Goal: Information Seeking & Learning: Learn about a topic

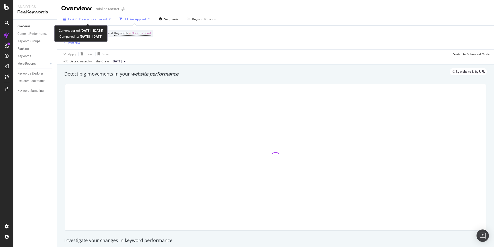
click at [96, 19] on span "vs Prev. Period" at bounding box center [96, 19] width 20 height 4
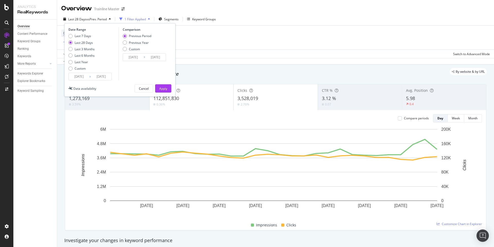
click at [91, 76] on input "[DATE]" at bounding box center [101, 76] width 21 height 7
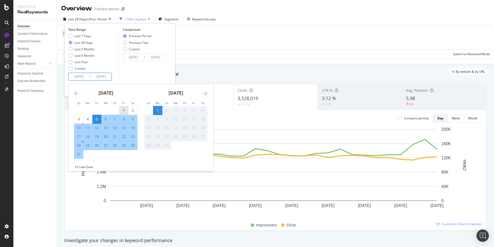
click at [120, 110] on div "1" at bounding box center [123, 110] width 9 height 5
type input "[DATE]"
click at [82, 155] on div "31" at bounding box center [78, 153] width 9 height 5
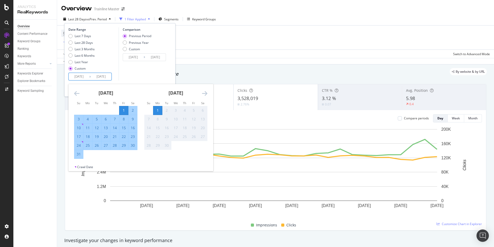
type input "[DATE]"
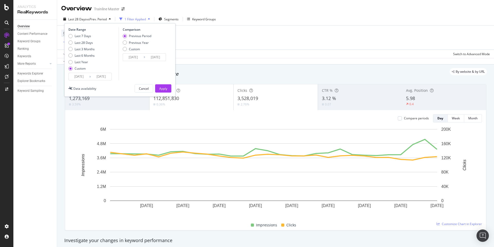
click at [135, 55] on input "[DATE]" at bounding box center [133, 57] width 21 height 7
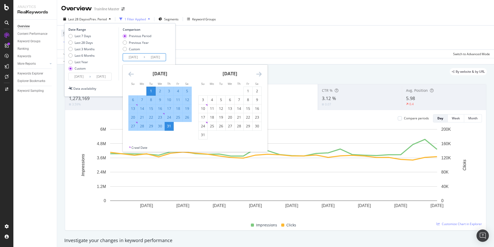
click at [133, 74] on icon "Move backward to switch to the previous month." at bounding box center [130, 74] width 5 height 6
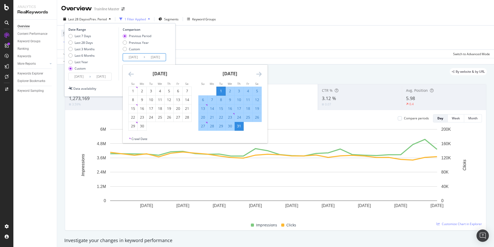
click at [133, 74] on icon "Move backward to switch to the previous month." at bounding box center [130, 74] width 5 height 6
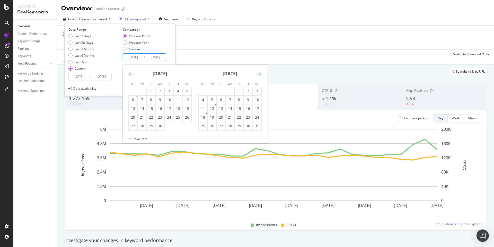
click at [133, 74] on icon "Move backward to switch to the previous month." at bounding box center [130, 74] width 5 height 6
click at [188, 87] on div "1" at bounding box center [187, 91] width 9 height 8
type input "2025/02/01"
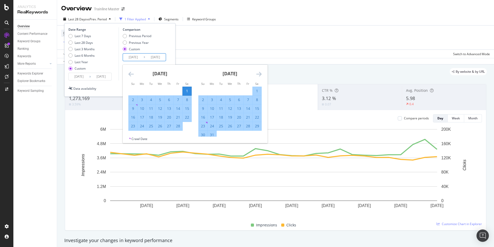
click at [176, 129] on div "28" at bounding box center [178, 126] width 9 height 8
type input "2025/02/28"
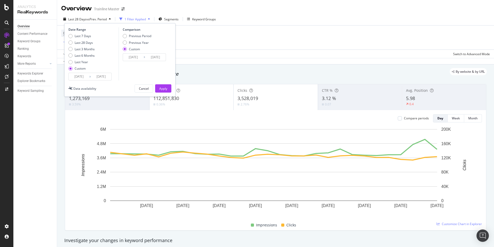
click at [166, 84] on div "Date Range Last 7 Days Last 28 Days Last 3 Months Last 6 Months Last Year Custo…" at bounding box center [119, 59] width 111 height 73
click at [166, 90] on div "Apply" at bounding box center [163, 88] width 8 height 4
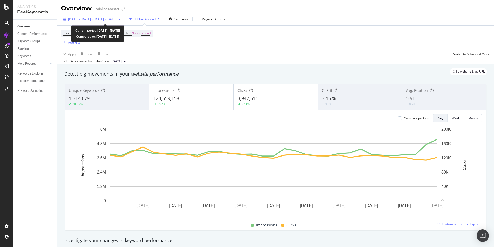
click at [114, 21] on span "vs 2025 Feb. 1st - Feb. 28th" at bounding box center [104, 19] width 26 height 4
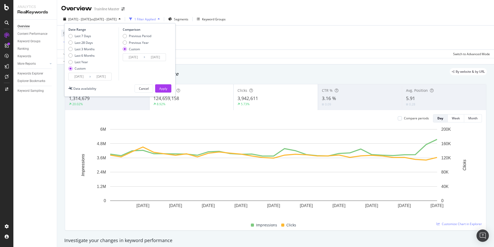
click at [142, 13] on div "2025 Aug. 1st - Aug. 31st vs 2025 Feb. 1st - Feb. 28th 1 Filter Applied Segment…" at bounding box center [275, 38] width 437 height 51
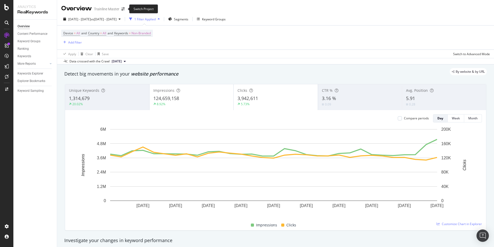
click at [121, 10] on span at bounding box center [122, 9] width 7 height 4
click at [124, 9] on icon "arrow-right-arrow-left" at bounding box center [123, 9] width 3 height 4
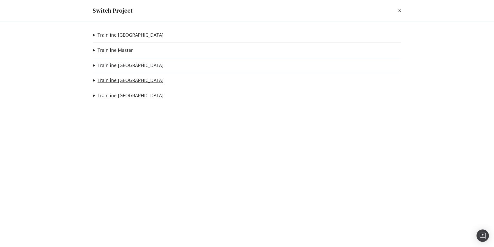
click at [118, 80] on link "Trainline [GEOGRAPHIC_DATA]" at bounding box center [131, 79] width 66 height 5
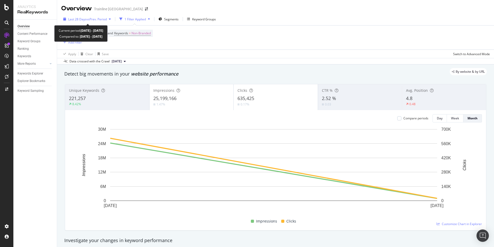
click at [88, 15] on div "Last 28 Days vs Prev. Period" at bounding box center [87, 19] width 52 height 8
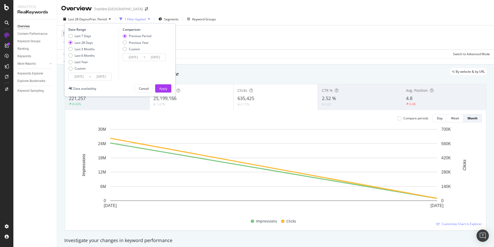
click at [81, 76] on input "[DATE]" at bounding box center [79, 76] width 21 height 7
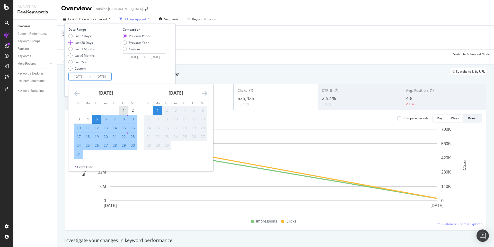
click at [126, 109] on div "1" at bounding box center [123, 110] width 9 height 5
type input "[DATE]"
click at [80, 155] on div "31" at bounding box center [78, 153] width 9 height 5
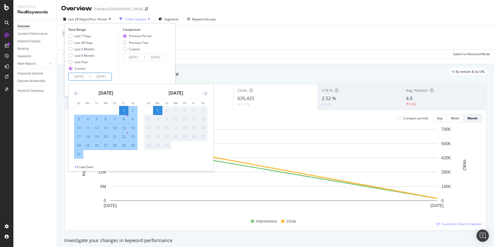
type input "[DATE]"
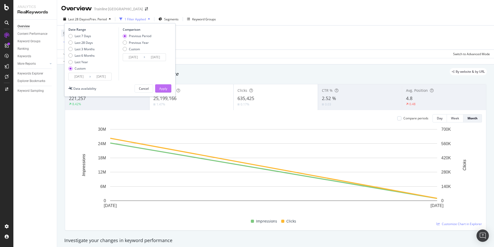
click at [158, 89] on button "Apply" at bounding box center [163, 88] width 16 height 8
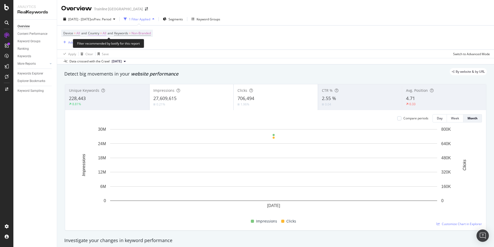
click at [101, 31] on span "Country = All" at bounding box center [97, 33] width 18 height 5
click at [99, 46] on icon at bounding box center [100, 45] width 4 height 3
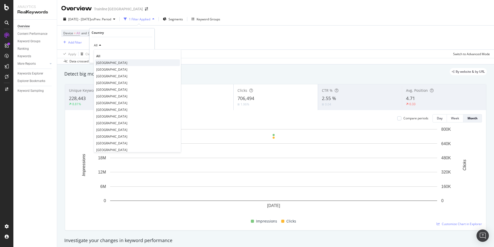
click at [104, 62] on div "[GEOGRAPHIC_DATA]" at bounding box center [137, 62] width 85 height 7
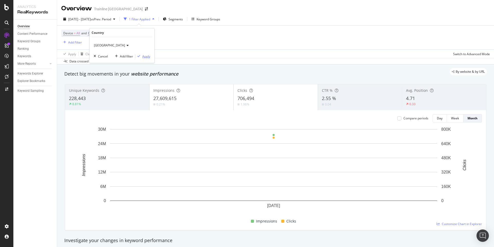
click at [149, 57] on div "Apply" at bounding box center [146, 56] width 8 height 4
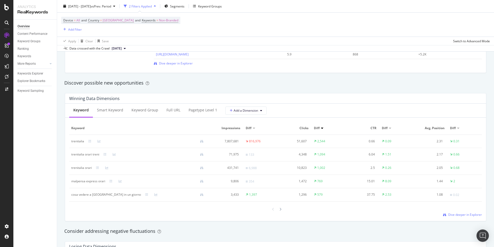
scroll to position [428, 0]
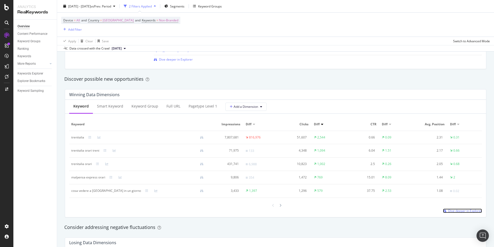
click at [373, 174] on span "Dive deeper in Explorer" at bounding box center [465, 210] width 34 height 4
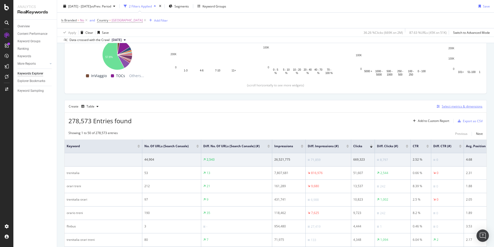
scroll to position [37, 0]
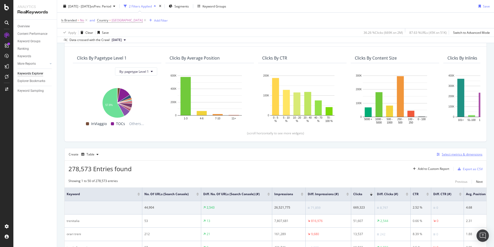
click at [373, 156] on div "Select metrics & dimensions" at bounding box center [462, 154] width 41 height 4
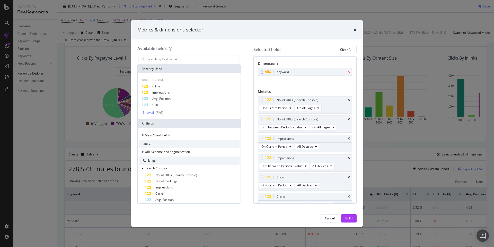
click at [348, 73] on icon "times" at bounding box center [349, 71] width 2 height 3
click at [348, 98] on icon "times" at bounding box center [349, 98] width 2 height 3
click at [348, 118] on icon "times" at bounding box center [349, 117] width 2 height 3
click at [348, 137] on icon "times" at bounding box center [349, 136] width 2 height 3
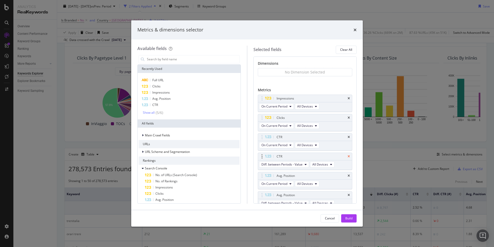
click at [348, 157] on icon "times" at bounding box center [349, 156] width 2 height 3
click at [348, 174] on icon "times" at bounding box center [349, 175] width 2 height 3
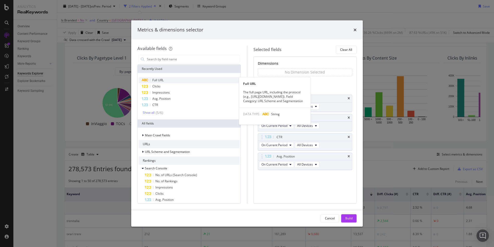
click at [167, 78] on div "Full URL" at bounding box center [189, 80] width 101 height 6
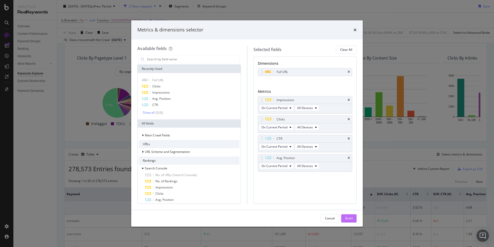
click at [350, 174] on div "Build" at bounding box center [348, 218] width 7 height 8
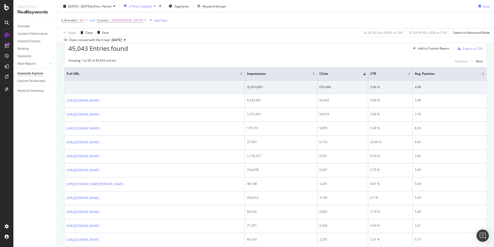
scroll to position [34, 0]
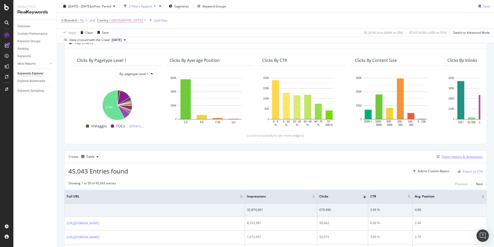
click at [373, 157] on div "Select metrics & dimensions" at bounding box center [462, 156] width 41 height 4
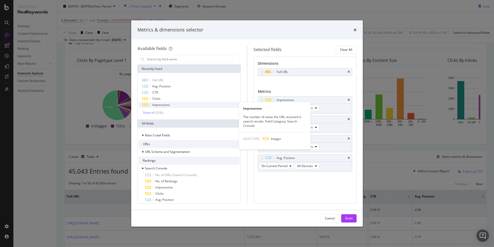
click at [157, 104] on span "Impressions" at bounding box center [161, 104] width 18 height 4
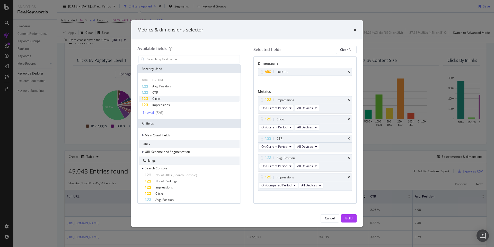
click at [158, 97] on span "Clicks" at bounding box center [156, 98] width 8 height 4
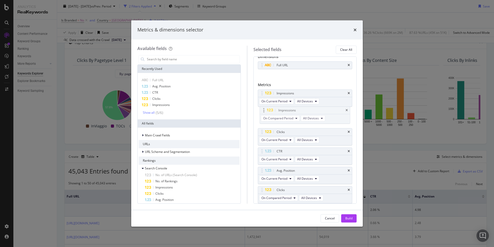
drag, startPoint x: 279, startPoint y: 170, endPoint x: 280, endPoint y: 109, distance: 61.5
click at [280, 109] on body "Analytics RealKeywords Overview Content Performance Keyword Groups Ranking Keyw…" at bounding box center [247, 123] width 494 height 247
click at [279, 119] on span "On Compared Period" at bounding box center [277, 120] width 30 height 4
drag, startPoint x: 283, startPoint y: 187, endPoint x: 283, endPoint y: 148, distance: 39.7
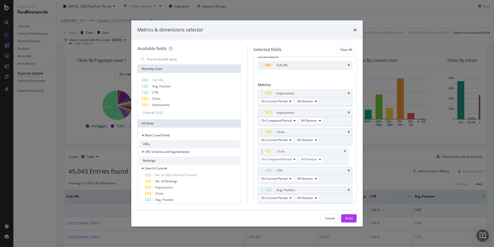
click at [283, 148] on body "Analytics RealKeywords Overview Content Performance Keyword Groups Ranking Keyw…" at bounding box center [247, 123] width 494 height 247
click at [347, 174] on div "Build" at bounding box center [348, 218] width 7 height 8
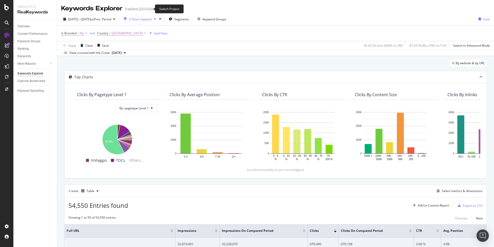
click at [176, 10] on icon "arrow-right-arrow-left" at bounding box center [177, 9] width 3 height 4
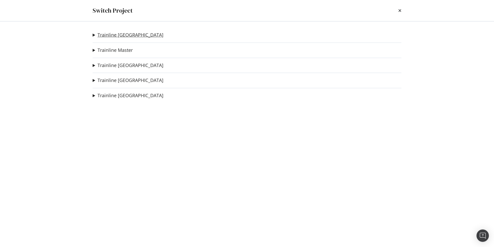
click at [112, 35] on link "Trainline [GEOGRAPHIC_DATA]" at bounding box center [131, 34] width 66 height 5
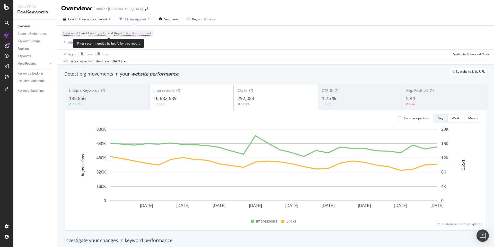
click at [102, 34] on span "=" at bounding box center [101, 33] width 2 height 4
click at [94, 42] on div "All" at bounding box center [122, 45] width 57 height 8
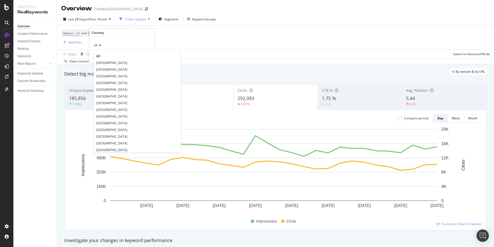
click at [94, 62] on div "All Spain Argentina Italy France Mexico Colombia Chile United Kingdom Portugal …" at bounding box center [138, 100] width 88 height 103
click at [98, 62] on span "[GEOGRAPHIC_DATA]" at bounding box center [111, 62] width 31 height 4
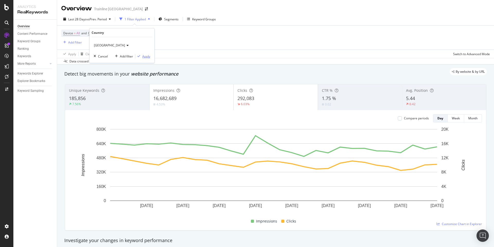
click at [148, 58] on div "Apply" at bounding box center [146, 56] width 8 height 4
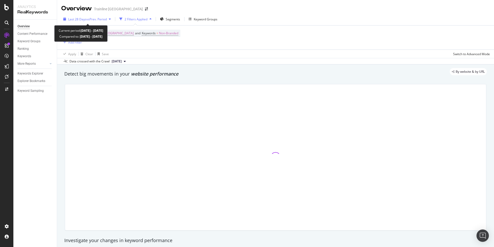
click at [96, 15] on div "Last 28 Days vs Prev. Period" at bounding box center [87, 19] width 52 height 8
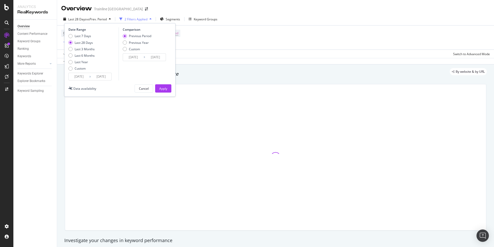
click at [93, 73] on div "2025/08/05 Navigate forward to interact with the calendar and select a date. Pr…" at bounding box center [89, 77] width 43 height 8
click at [92, 78] on input "[DATE]" at bounding box center [101, 76] width 21 height 7
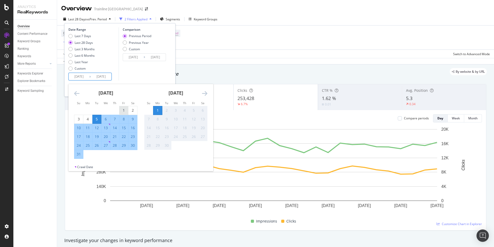
click at [125, 110] on div "1" at bounding box center [123, 110] width 9 height 5
type input "[DATE]"
click at [79, 152] on div "31" at bounding box center [78, 153] width 9 height 5
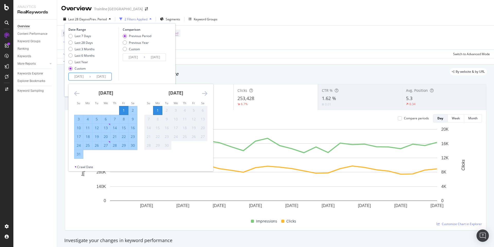
type input "[DATE]"
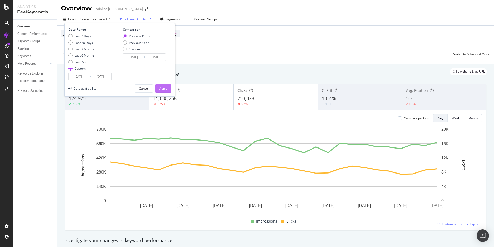
click at [160, 87] on div "Apply" at bounding box center [163, 88] width 8 height 4
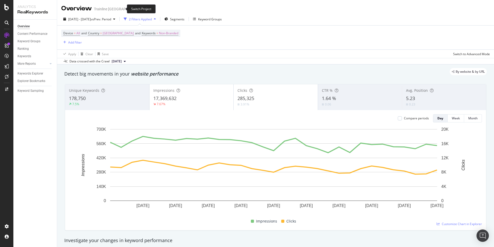
click at [145, 9] on icon "arrow-right-arrow-left" at bounding box center [146, 9] width 3 height 4
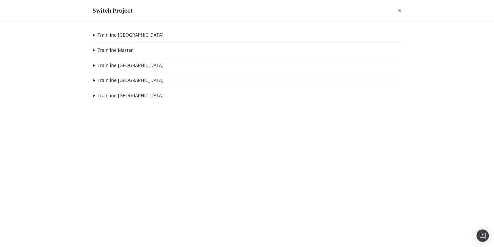
click at [123, 51] on link "Trainline Master" at bounding box center [115, 49] width 35 height 5
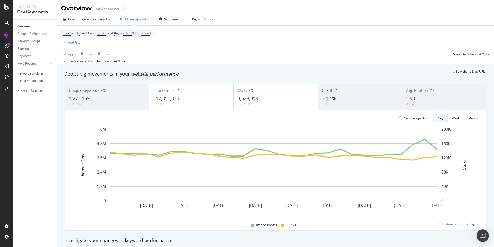
click at [217, 47] on div "Device = All and Country = All and Keywords = Non-Branded Add Filter" at bounding box center [275, 37] width 429 height 24
click at [97, 20] on span "vs Prev. Period" at bounding box center [96, 19] width 20 height 4
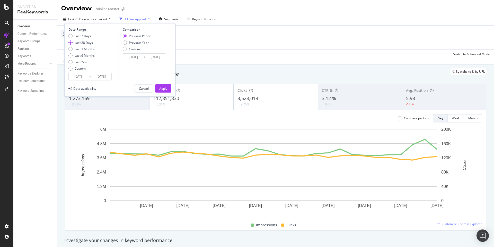
click at [84, 78] on input "[DATE]" at bounding box center [79, 76] width 21 height 7
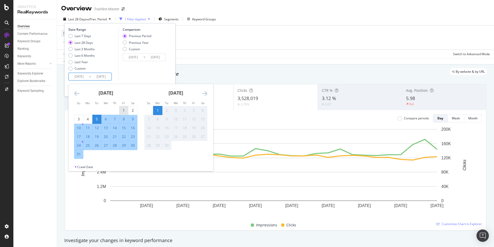
click at [124, 112] on div "1" at bounding box center [123, 110] width 9 height 5
type input "[DATE]"
click at [75, 155] on div "31" at bounding box center [78, 153] width 9 height 5
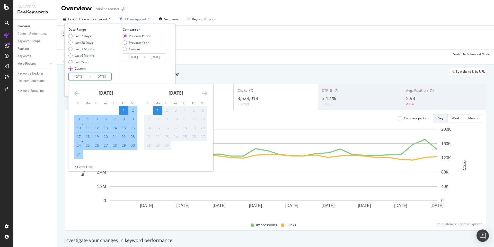
type input "[DATE]"
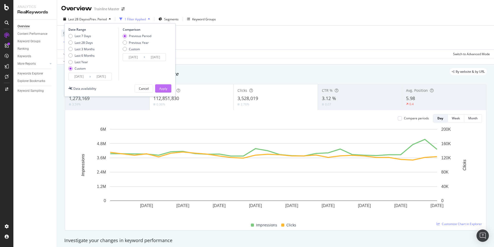
click at [165, 92] on div "Apply" at bounding box center [163, 88] width 8 height 8
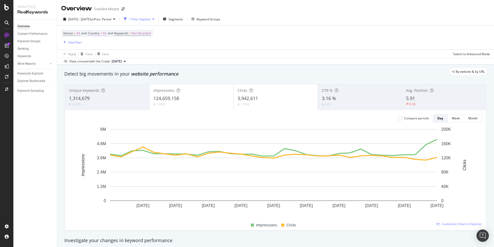
click at [98, 35] on span "Country" at bounding box center [93, 33] width 11 height 4
click at [101, 45] on div "All" at bounding box center [122, 45] width 57 height 8
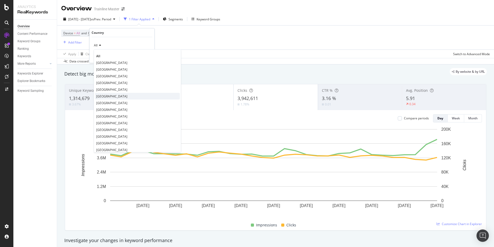
click at [114, 95] on span "[GEOGRAPHIC_DATA]" at bounding box center [111, 96] width 31 height 4
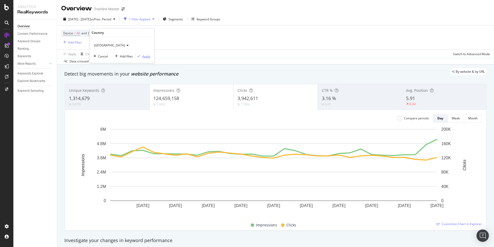
click at [144, 55] on div "Apply" at bounding box center [146, 56] width 8 height 4
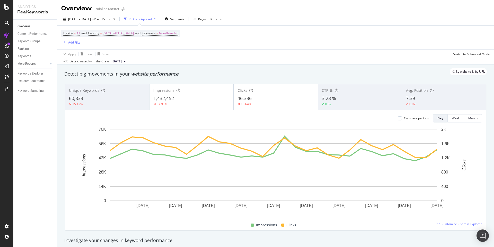
click at [76, 42] on div "Add Filter" at bounding box center [75, 42] width 14 height 4
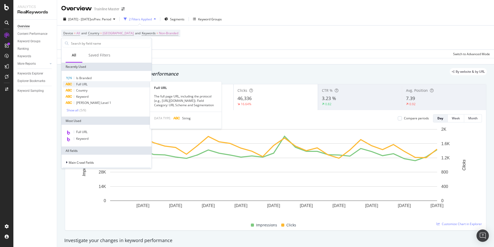
click at [87, 85] on span "Full URL" at bounding box center [81, 84] width 11 height 4
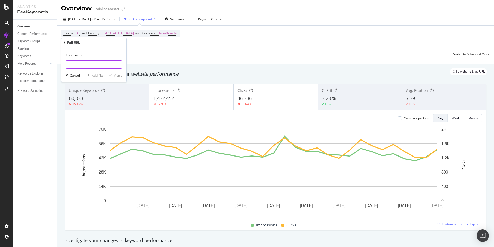
click at [78, 62] on input "text" at bounding box center [94, 64] width 56 height 8
type input "."
type input "/en-us"
click at [118, 76] on div "Apply" at bounding box center [118, 75] width 8 height 4
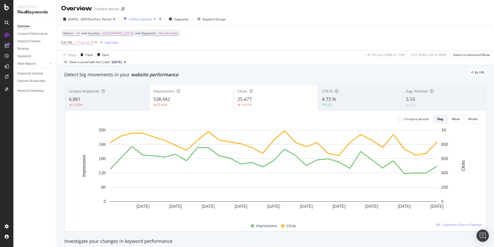
click at [95, 43] on icon at bounding box center [96, 42] width 4 height 5
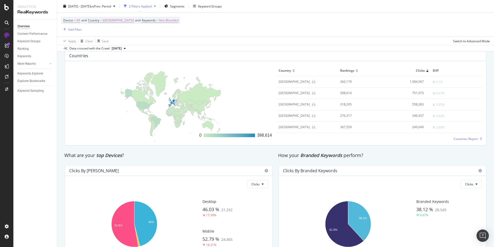
scroll to position [591, 0]
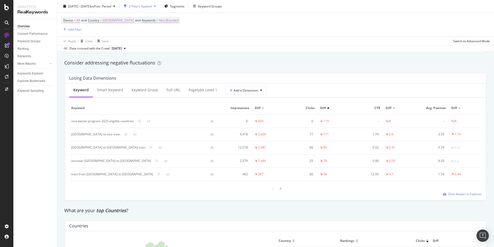
click at [262, 108] on div at bounding box center [263, 107] width 3 height 1
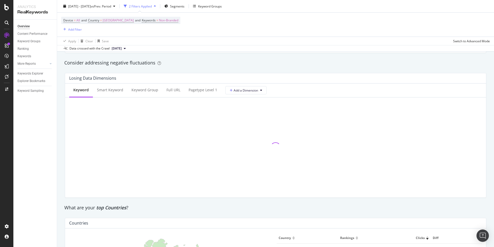
scroll to position [427, 0]
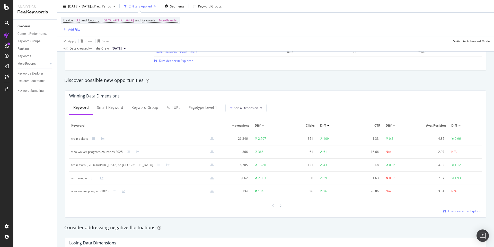
click at [262, 126] on div at bounding box center [263, 125] width 3 height 1
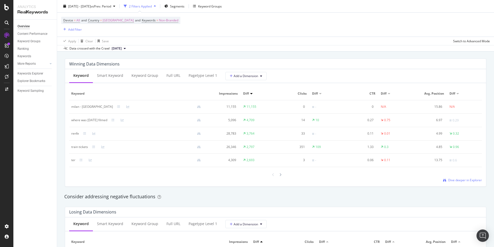
scroll to position [458, 0]
click at [227, 95] on span "Impressions" at bounding box center [223, 94] width 29 height 5
click at [373, 174] on div "Keyword Smart Keyword Keyword Group Full URL pagetype Level 1 Add a Dimension K…" at bounding box center [275, 128] width 421 height 117
click at [373, 174] on span "Dive deeper in Explorer" at bounding box center [465, 180] width 34 height 4
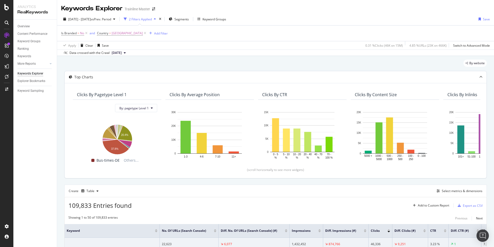
click at [65, 102] on div "Clicks By pagetype Level 1 By: pagetype Level 1 Hold CMD (⌘) while clicking to …" at bounding box center [276, 130] width 422 height 95
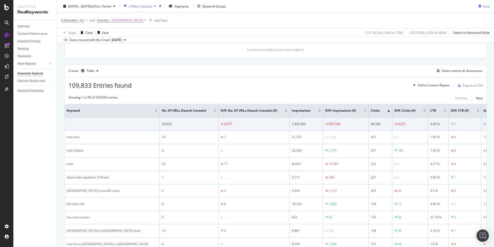
scroll to position [111, 0]
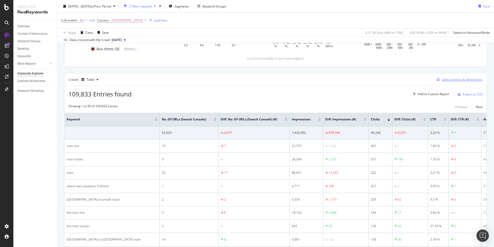
click at [373, 80] on div "Select metrics & dimensions" at bounding box center [462, 79] width 41 height 4
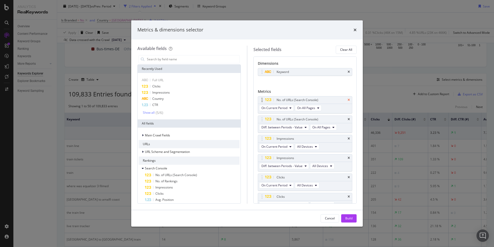
click at [348, 100] on icon "times" at bounding box center [349, 99] width 2 height 3
click at [348, 70] on icon "times" at bounding box center [349, 71] width 2 height 3
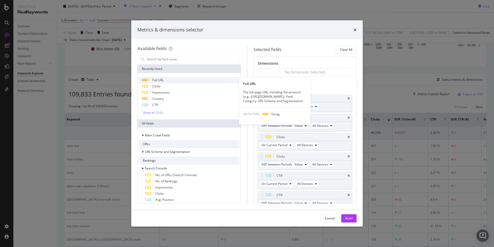
click at [169, 80] on div "Full URL" at bounding box center [189, 80] width 101 height 6
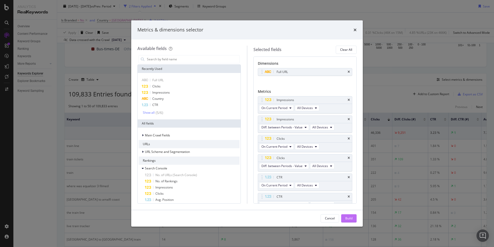
click at [348, 174] on div "Build" at bounding box center [348, 218] width 7 height 4
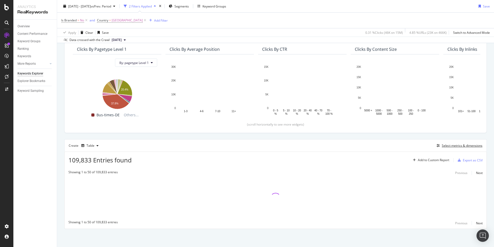
scroll to position [45, 0]
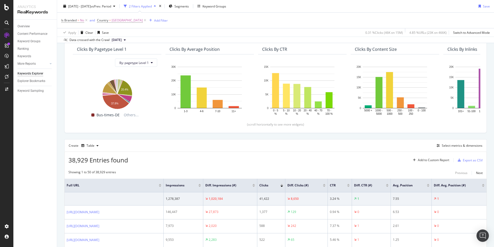
click at [201, 174] on div "Impressions" at bounding box center [183, 185] width 35 height 5
click at [201, 174] on div at bounding box center [199, 185] width 3 height 1
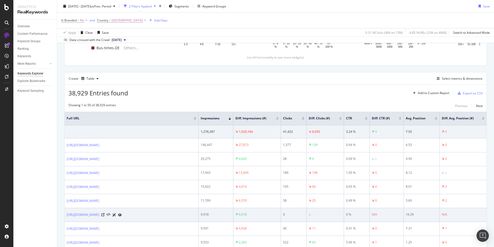
scroll to position [112, 0]
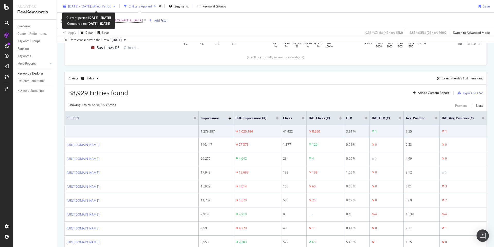
click at [79, 6] on span "[DATE] - [DATE]" at bounding box center [79, 6] width 23 height 4
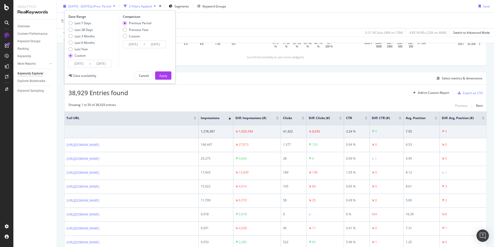
click at [79, 6] on span "[DATE] - [DATE]" at bounding box center [79, 6] width 23 height 4
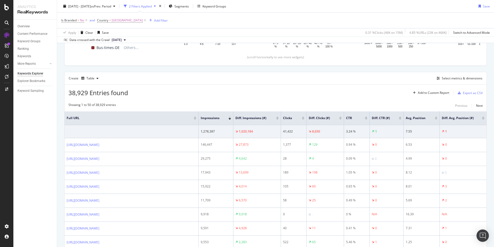
click at [215, 96] on div "38,929 Entries found Add to Custom Report Export as CSV" at bounding box center [276, 90] width 422 height 13
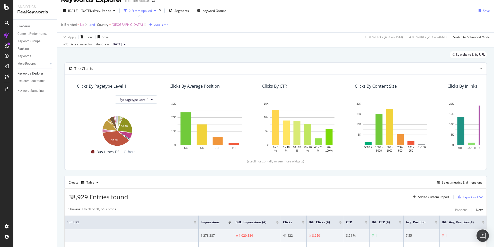
scroll to position [0, 0]
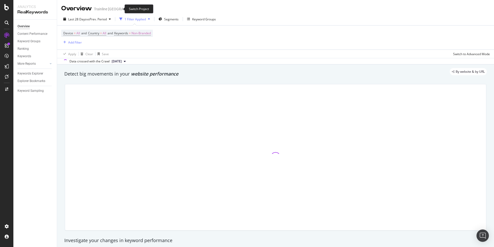
click at [145, 10] on icon "arrow-right-arrow-left" at bounding box center [146, 9] width 3 height 4
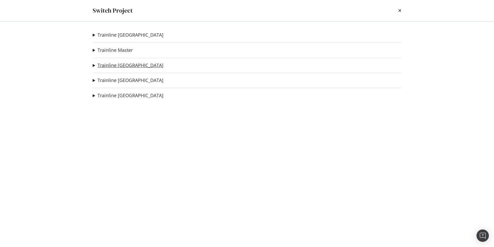
click at [119, 65] on link "Trainline [GEOGRAPHIC_DATA]" at bounding box center [131, 65] width 66 height 5
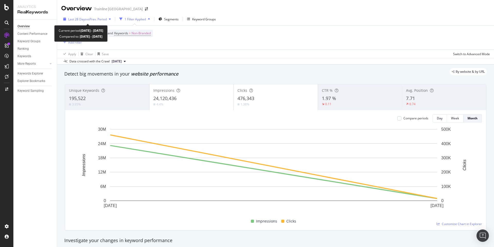
click at [80, 20] on span "Last 28 Days" at bounding box center [77, 19] width 18 height 4
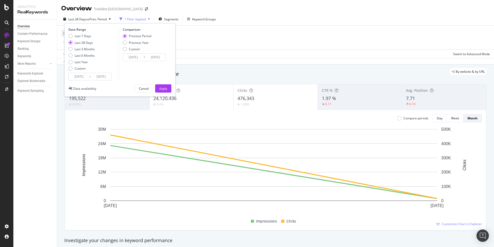
click at [84, 76] on input "[DATE]" at bounding box center [79, 76] width 21 height 7
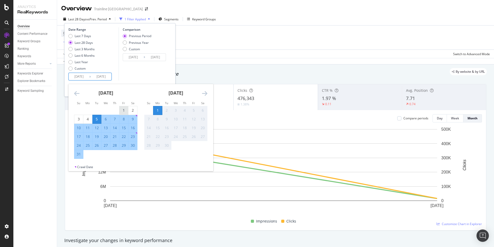
click at [120, 110] on div "1" at bounding box center [123, 110] width 9 height 5
type input "[DATE]"
click at [80, 155] on div "31" at bounding box center [78, 153] width 9 height 5
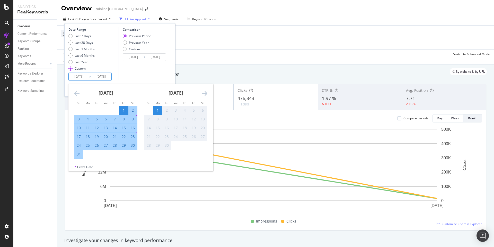
type input "[DATE]"
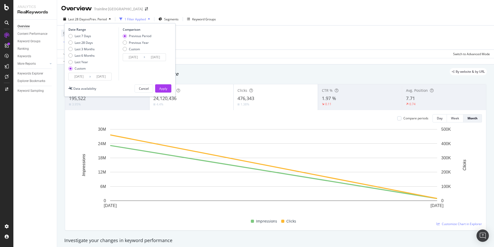
click at [165, 93] on div "Date Range Last 7 Days Last 28 Days Last 3 Months Last 6 Months Last Year Custo…" at bounding box center [119, 59] width 111 height 73
click at [166, 90] on div "Apply" at bounding box center [163, 88] width 8 height 4
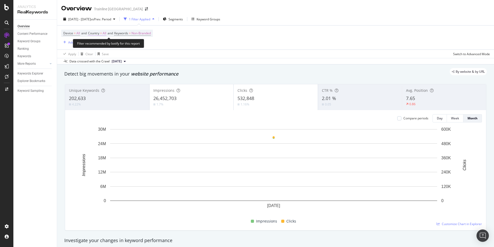
click at [106, 34] on span "All" at bounding box center [105, 33] width 4 height 7
click at [98, 48] on div "All" at bounding box center [122, 45] width 57 height 8
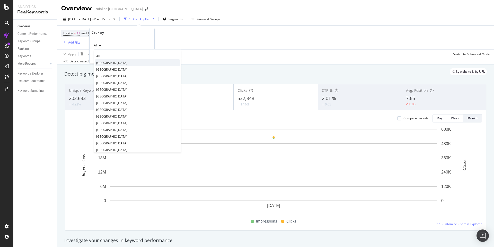
click at [108, 64] on div "[GEOGRAPHIC_DATA]" at bounding box center [137, 62] width 85 height 7
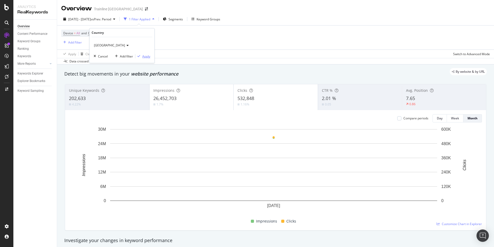
click at [149, 54] on div "Apply" at bounding box center [146, 56] width 8 height 4
click at [145, 9] on icon "arrow-right-arrow-left" at bounding box center [146, 9] width 3 height 4
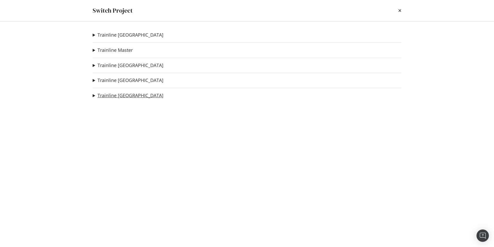
click at [114, 97] on link "Trainline [GEOGRAPHIC_DATA]" at bounding box center [131, 95] width 66 height 5
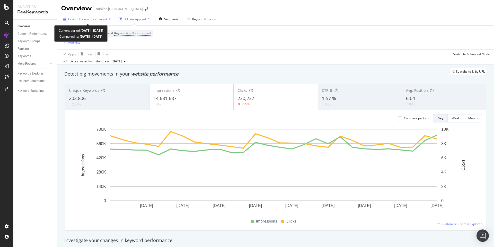
click at [98, 17] on span "vs Prev. Period" at bounding box center [96, 19] width 20 height 4
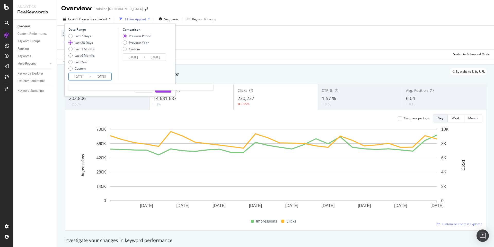
click at [84, 73] on input "[DATE]" at bounding box center [79, 76] width 21 height 7
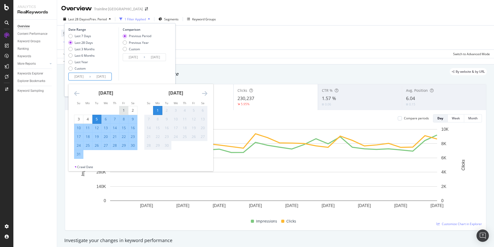
click at [125, 108] on div "1" at bounding box center [123, 110] width 9 height 5
type input "[DATE]"
click at [80, 156] on div "31" at bounding box center [78, 153] width 9 height 5
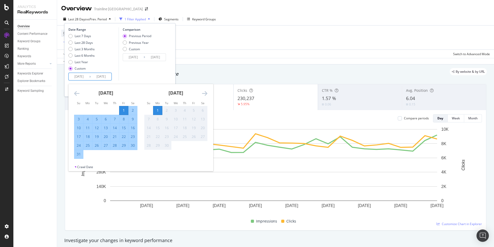
type input "[DATE]"
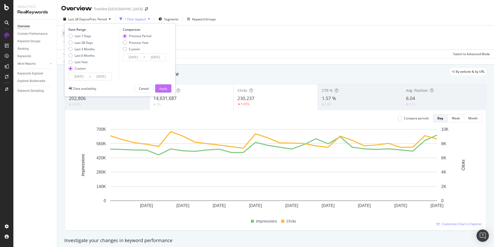
click at [163, 87] on div "Apply" at bounding box center [163, 88] width 8 height 4
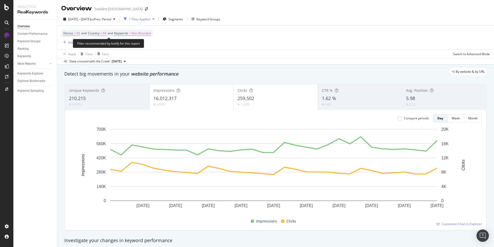
click at [102, 31] on span "=" at bounding box center [101, 33] width 2 height 4
click at [100, 46] on icon at bounding box center [100, 45] width 4 height 3
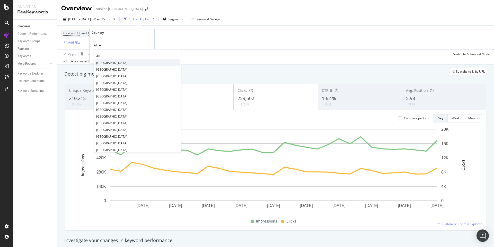
click at [97, 61] on span "[GEOGRAPHIC_DATA]" at bounding box center [111, 62] width 31 height 4
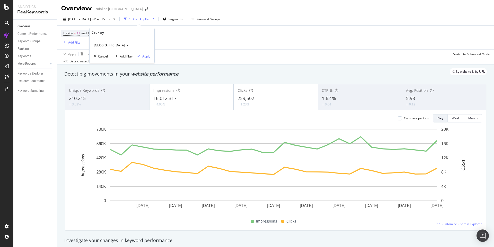
click at [143, 57] on div "Apply" at bounding box center [146, 56] width 8 height 4
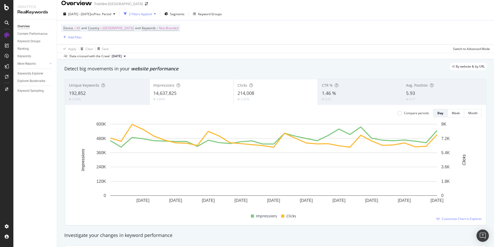
scroll to position [6, 0]
click at [143, 3] on span at bounding box center [146, 3] width 7 height 4
click at [145, 3] on icon "arrow-right-arrow-left" at bounding box center [146, 3] width 3 height 4
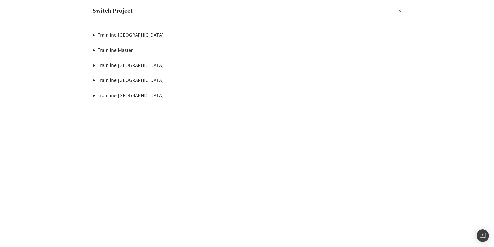
click at [115, 48] on link "Trainline Master" at bounding box center [115, 49] width 35 height 5
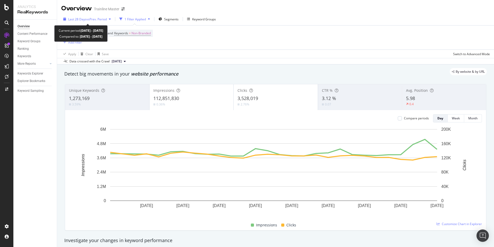
click at [92, 21] on span "vs Prev. Period" at bounding box center [96, 19] width 20 height 4
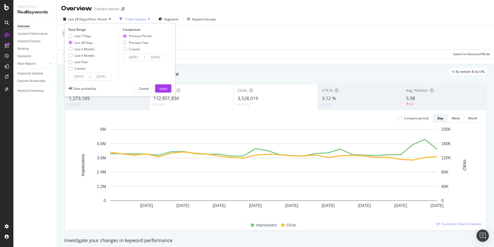
click at [82, 73] on input "[DATE]" at bounding box center [79, 76] width 21 height 7
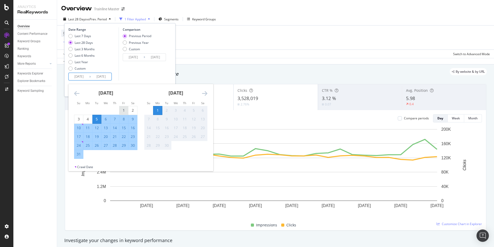
click at [122, 109] on div "1" at bounding box center [123, 110] width 9 height 5
type input "[DATE]"
click at [81, 156] on div "31" at bounding box center [78, 153] width 9 height 5
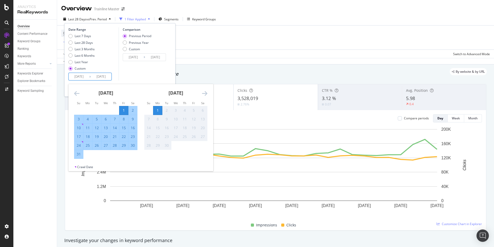
type input "[DATE]"
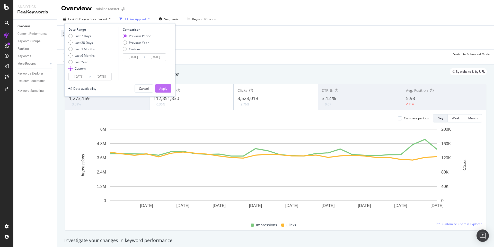
click at [167, 91] on div "Apply" at bounding box center [163, 88] width 8 height 8
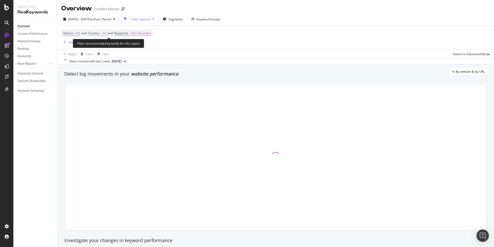
click at [96, 33] on span "Country" at bounding box center [93, 33] width 11 height 4
click at [99, 49] on div "All" at bounding box center [122, 45] width 57 height 8
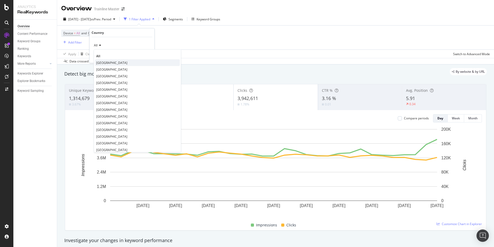
click at [101, 60] on span "[GEOGRAPHIC_DATA]" at bounding box center [111, 62] width 31 height 4
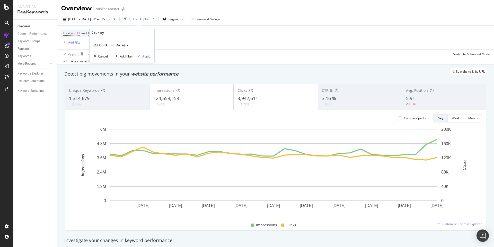
click at [143, 56] on div "Apply" at bounding box center [146, 56] width 8 height 4
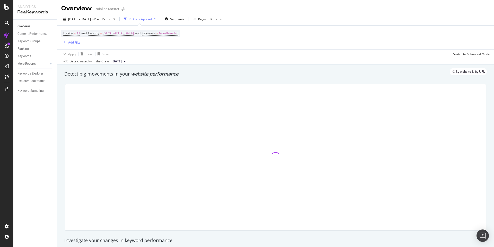
click at [73, 44] on div "Add Filter" at bounding box center [75, 42] width 14 height 4
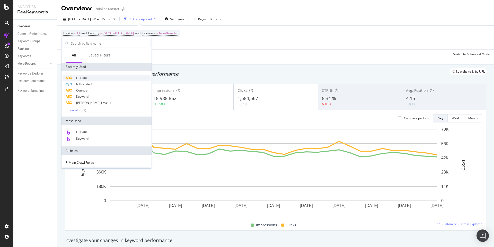
click at [93, 75] on div "Full URL" at bounding box center [107, 78] width 88 height 6
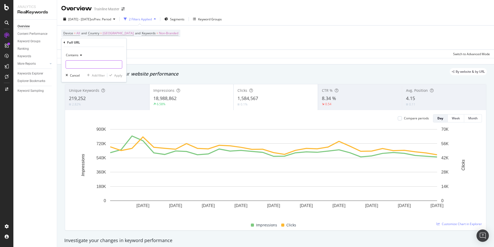
click at [83, 61] on input "text" at bounding box center [94, 64] width 56 height 8
type input "/en/"
click at [120, 73] on button "Apply" at bounding box center [114, 75] width 15 height 5
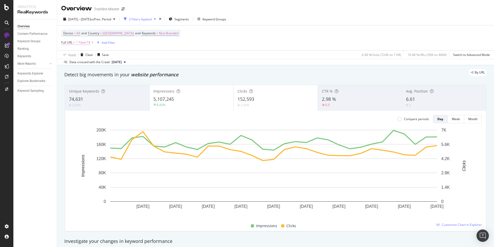
click at [73, 43] on span "=" at bounding box center [74, 42] width 2 height 4
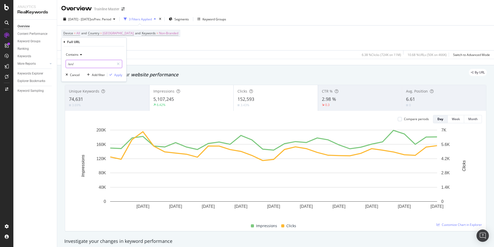
click at [84, 63] on input "/en/" at bounding box center [90, 64] width 49 height 8
type input "/en"
click at [117, 74] on div "Apply" at bounding box center [118, 75] width 8 height 4
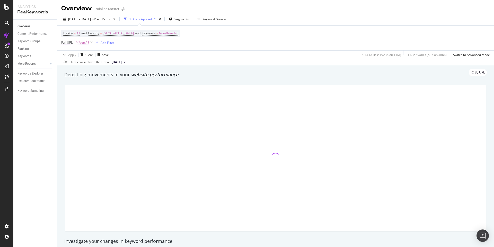
click at [81, 44] on span "^.*/en.*$" at bounding box center [82, 42] width 13 height 7
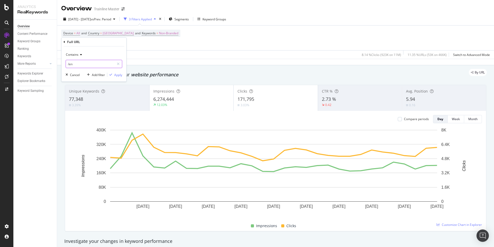
click at [68, 65] on input "/en" at bounding box center [90, 64] width 49 height 8
type input "[DOMAIN_NAME][URL]"
click at [115, 73] on div "Apply" at bounding box center [118, 75] width 8 height 4
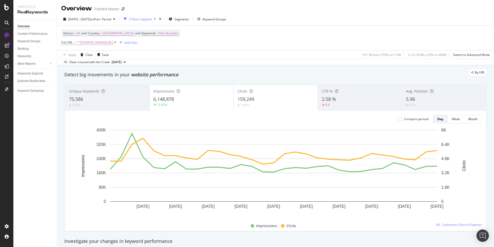
click at [117, 43] on icon at bounding box center [115, 42] width 4 height 5
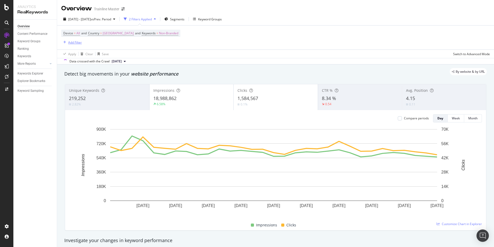
click at [74, 40] on div "Add Filter" at bounding box center [75, 42] width 14 height 4
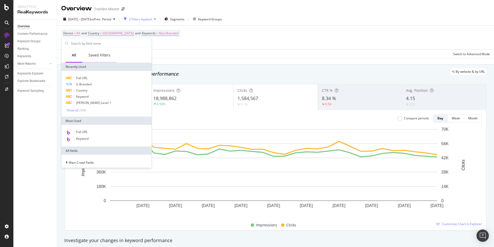
click at [100, 56] on div "Saved Filters" at bounding box center [100, 55] width 22 height 5
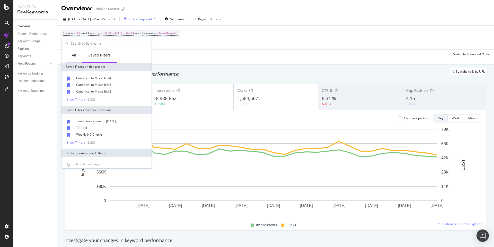
click at [73, 56] on div "All" at bounding box center [74, 55] width 4 height 5
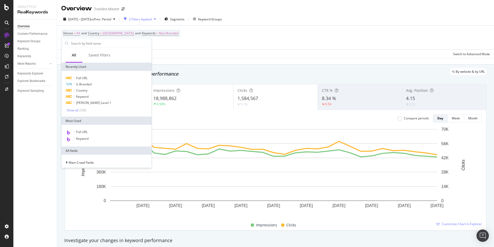
click at [199, 47] on div "Device = All and Country = [GEOGRAPHIC_DATA] and Keywords = Non-Branded Add Fil…" at bounding box center [275, 37] width 429 height 24
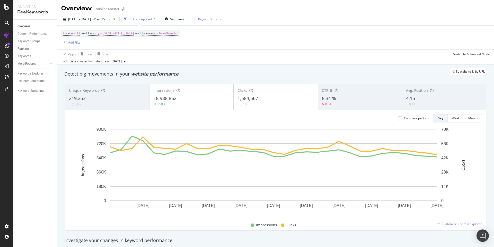
click at [215, 19] on div "Keyword Groups" at bounding box center [210, 19] width 24 height 4
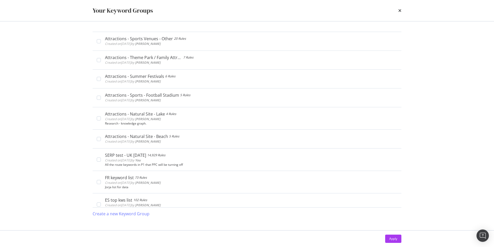
drag, startPoint x: 400, startPoint y: 12, endPoint x: 397, endPoint y: 11, distance: 2.8
click at [400, 12] on icon "times" at bounding box center [399, 10] width 3 height 4
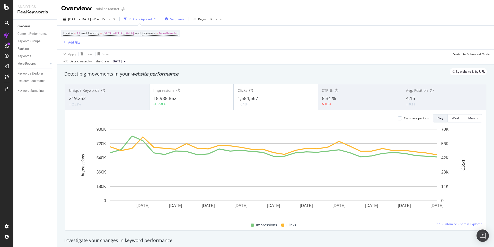
click at [182, 19] on div "Segments" at bounding box center [174, 19] width 20 height 8
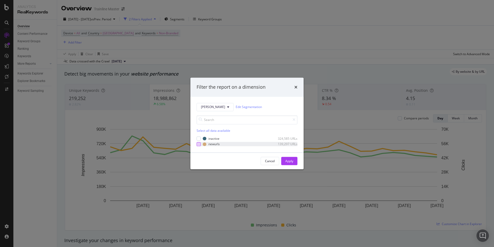
click at [198, 145] on div "modal" at bounding box center [199, 144] width 4 height 4
click at [288, 159] on div "Apply" at bounding box center [289, 161] width 8 height 4
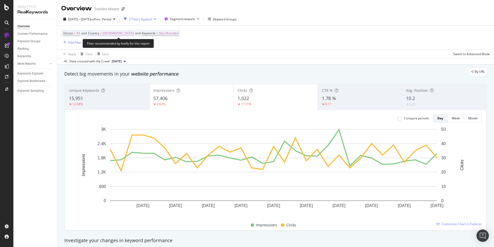
click at [121, 34] on span "[GEOGRAPHIC_DATA]" at bounding box center [118, 33] width 31 height 7
click at [112, 48] on div "[GEOGRAPHIC_DATA]" at bounding box center [122, 45] width 57 height 8
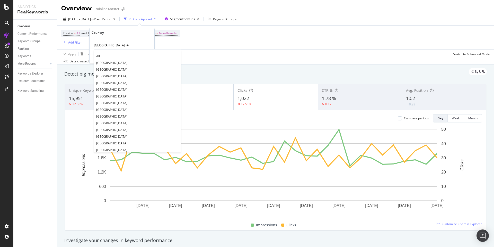
drag, startPoint x: 99, startPoint y: 57, endPoint x: 102, endPoint y: 57, distance: 3.4
click at [99, 57] on span "All" at bounding box center [98, 56] width 4 height 4
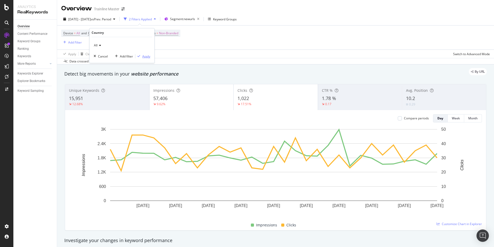
click at [144, 55] on div "Apply" at bounding box center [146, 56] width 8 height 4
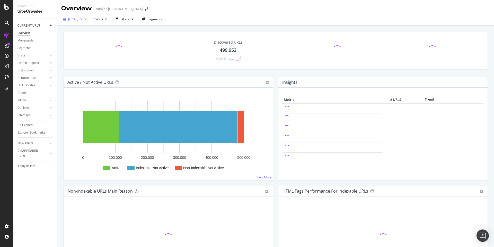
drag, startPoint x: 69, startPoint y: 18, endPoint x: 71, endPoint y: 21, distance: 3.5
click at [69, 18] on span "[DATE]" at bounding box center [73, 19] width 10 height 4
drag, startPoint x: 181, startPoint y: 18, endPoint x: 179, endPoint y: 18, distance: 2.6
click at [181, 18] on div "2025 Aug. 22nd vs Previous Filters Segments" at bounding box center [275, 20] width 437 height 10
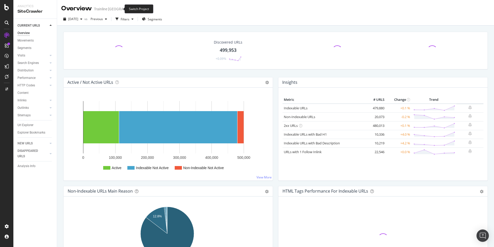
click at [145, 9] on icon "arrow-right-arrow-left" at bounding box center [146, 9] width 3 height 4
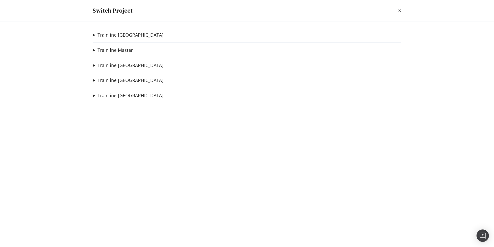
click at [117, 36] on link "Trainline [GEOGRAPHIC_DATA]" at bounding box center [131, 34] width 66 height 5
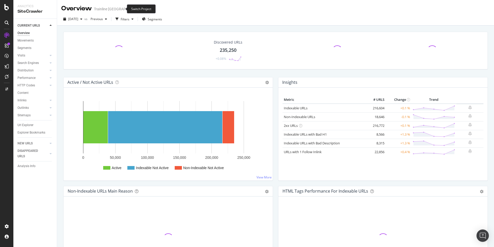
click at [143, 8] on span at bounding box center [146, 9] width 7 height 4
click at [145, 8] on icon "arrow-right-arrow-left" at bounding box center [146, 9] width 3 height 4
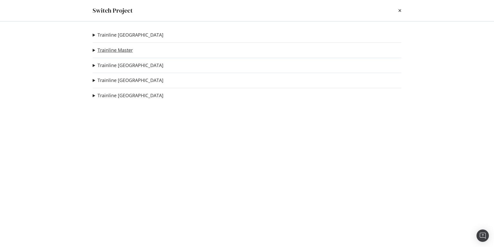
click at [116, 50] on link "Trainline Master" at bounding box center [115, 49] width 35 height 5
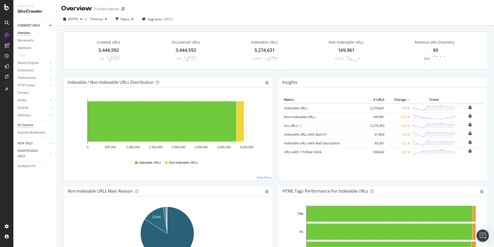
click at [28, 127] on div "Url Explorer" at bounding box center [26, 124] width 16 height 5
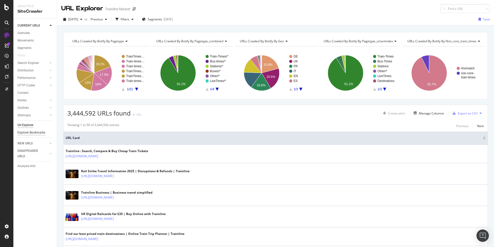
click at [27, 134] on div "Explorer Bookmarks" at bounding box center [32, 132] width 28 height 5
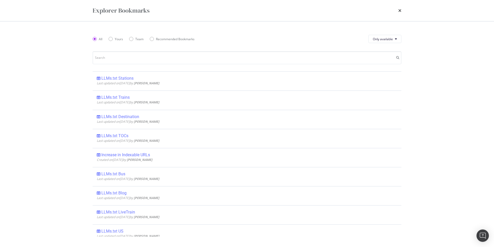
click at [402, 11] on div "Explorer Bookmarks" at bounding box center [246, 10] width 329 height 21
click at [400, 11] on icon "times" at bounding box center [399, 10] width 3 height 4
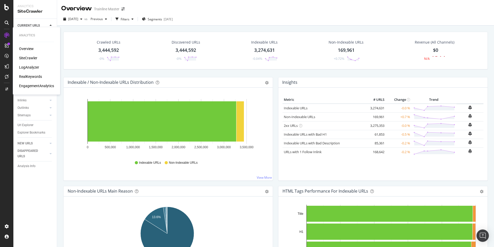
click at [36, 76] on div "RealKeywords" at bounding box center [30, 76] width 23 height 5
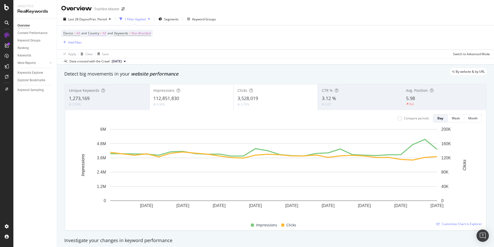
click at [96, 35] on span "Country = All" at bounding box center [97, 33] width 18 height 5
click at [97, 33] on span "Country" at bounding box center [93, 33] width 11 height 4
click at [98, 47] on div "All" at bounding box center [122, 45] width 57 height 8
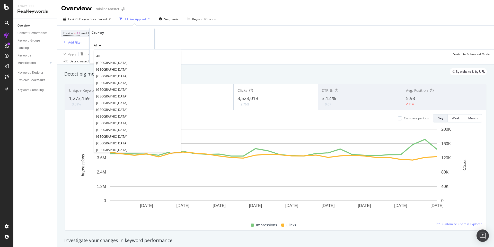
click at [47, 131] on div "Overview Content Performance Keyword Groups Ranking Keywords More Reports Count…" at bounding box center [35, 133] width 44 height 228
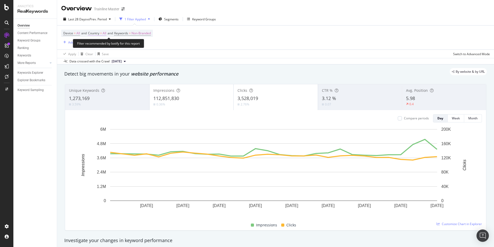
click at [92, 33] on span "Country" at bounding box center [93, 33] width 11 height 4
click at [98, 47] on div "All" at bounding box center [122, 45] width 57 height 8
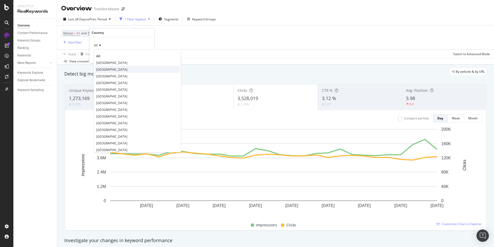
click at [97, 71] on span "[GEOGRAPHIC_DATA]" at bounding box center [111, 69] width 31 height 4
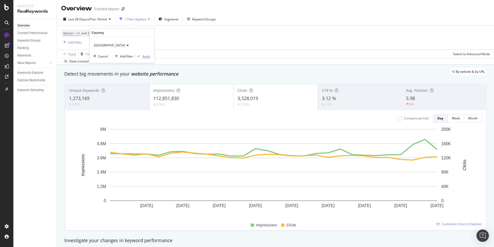
click at [144, 56] on div "Apply" at bounding box center [146, 56] width 8 height 4
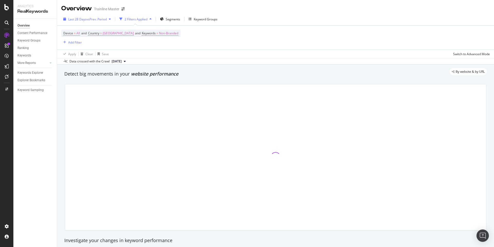
click at [89, 18] on span "vs Prev. Period" at bounding box center [96, 19] width 20 height 4
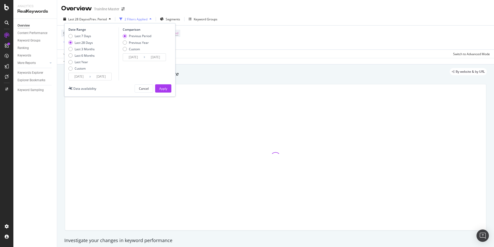
click at [80, 77] on input "[DATE]" at bounding box center [79, 76] width 21 height 7
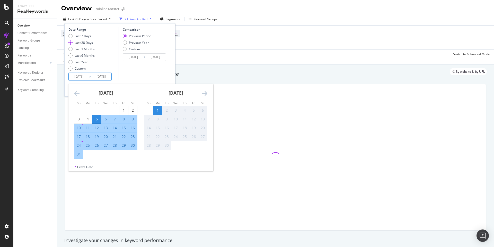
click at [79, 94] on icon "Move backward to switch to the previous month." at bounding box center [76, 93] width 5 height 6
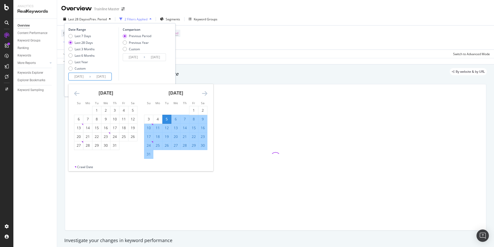
click at [79, 94] on icon "Move backward to switch to the previous month." at bounding box center [76, 93] width 5 height 6
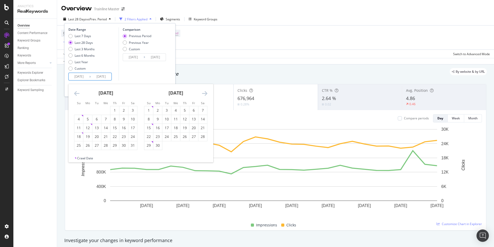
click at [79, 94] on icon "Move backward to switch to the previous month." at bounding box center [76, 93] width 5 height 6
click at [132, 108] on div "1" at bounding box center [132, 110] width 9 height 5
type input "2025/02/01"
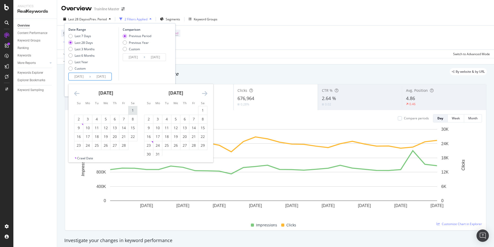
type input "2024/07/02"
type input "2025/01/31"
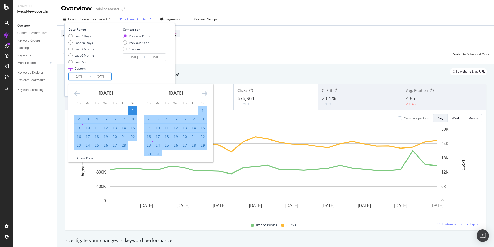
click at [122, 144] on div "28" at bounding box center [123, 145] width 9 height 5
type input "2025/02/28"
type input "2025/01/04"
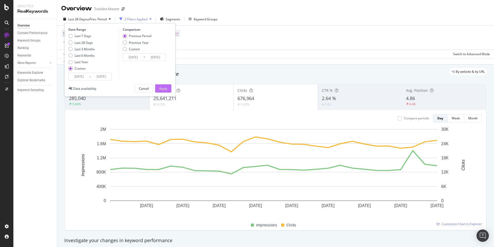
click at [159, 86] on button "Apply" at bounding box center [163, 88] width 16 height 8
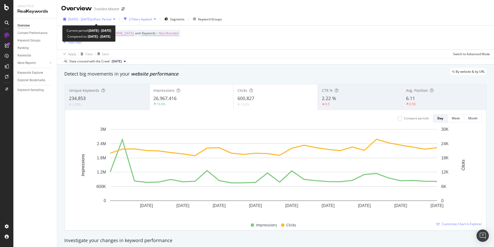
click at [106, 16] on div "2025 Feb. 1st - Feb. 28th vs Prev. Period" at bounding box center [89, 19] width 56 height 8
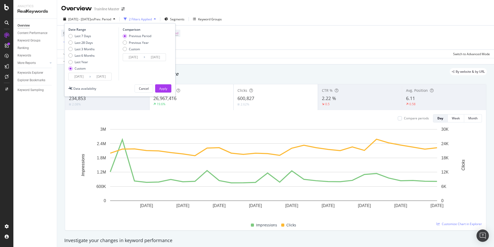
click at [86, 78] on input "2025/02/01" at bounding box center [79, 76] width 21 height 7
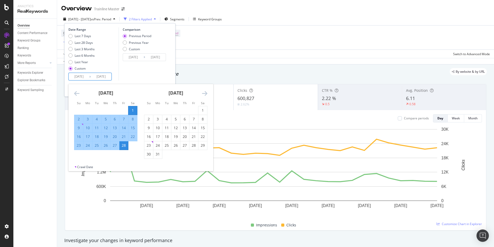
click at [202, 94] on icon "Move forward to switch to the next month." at bounding box center [204, 93] width 5 height 6
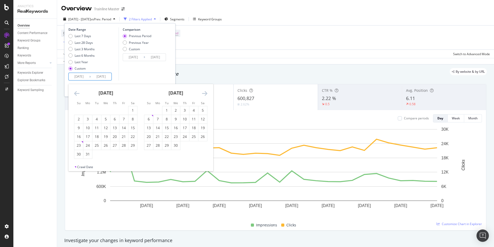
click at [203, 94] on icon "Move forward to switch to the next month." at bounding box center [204, 93] width 5 height 6
click at [196, 111] on div "1" at bounding box center [193, 110] width 9 height 5
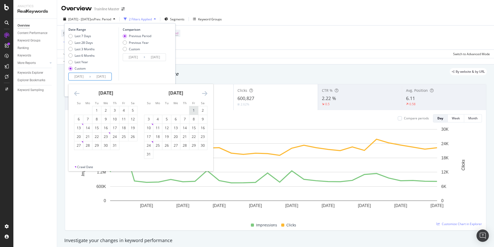
type input "[DATE]"
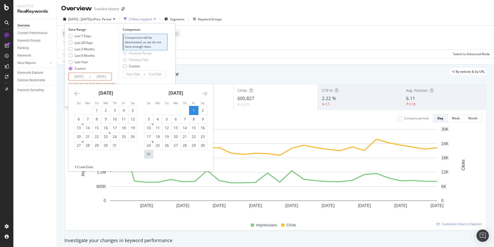
click at [151, 152] on div "31" at bounding box center [148, 153] width 9 height 5
type input "[DATE]"
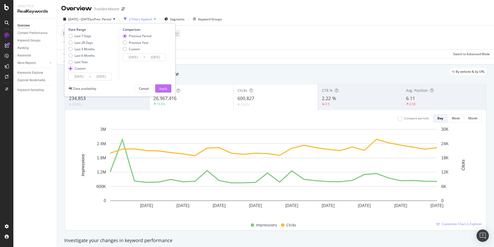
click at [166, 86] on div "Apply" at bounding box center [163, 88] width 8 height 8
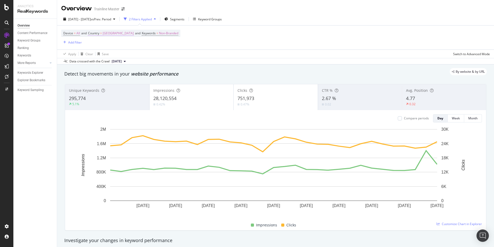
click at [99, 31] on span "Country" at bounding box center [93, 33] width 11 height 4
click at [125, 46] on icon at bounding box center [127, 45] width 4 height 3
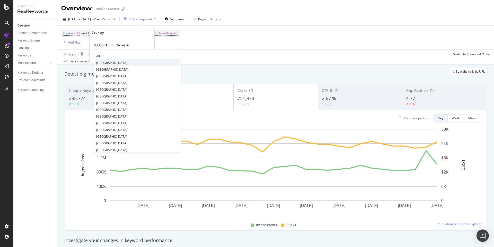
click at [102, 60] on span "[GEOGRAPHIC_DATA]" at bounding box center [111, 62] width 31 height 4
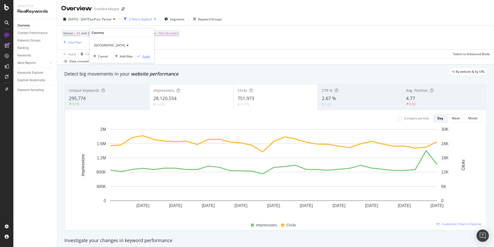
click at [147, 58] on div "Apply" at bounding box center [146, 56] width 8 height 4
